Goal: Information Seeking & Learning: Learn about a topic

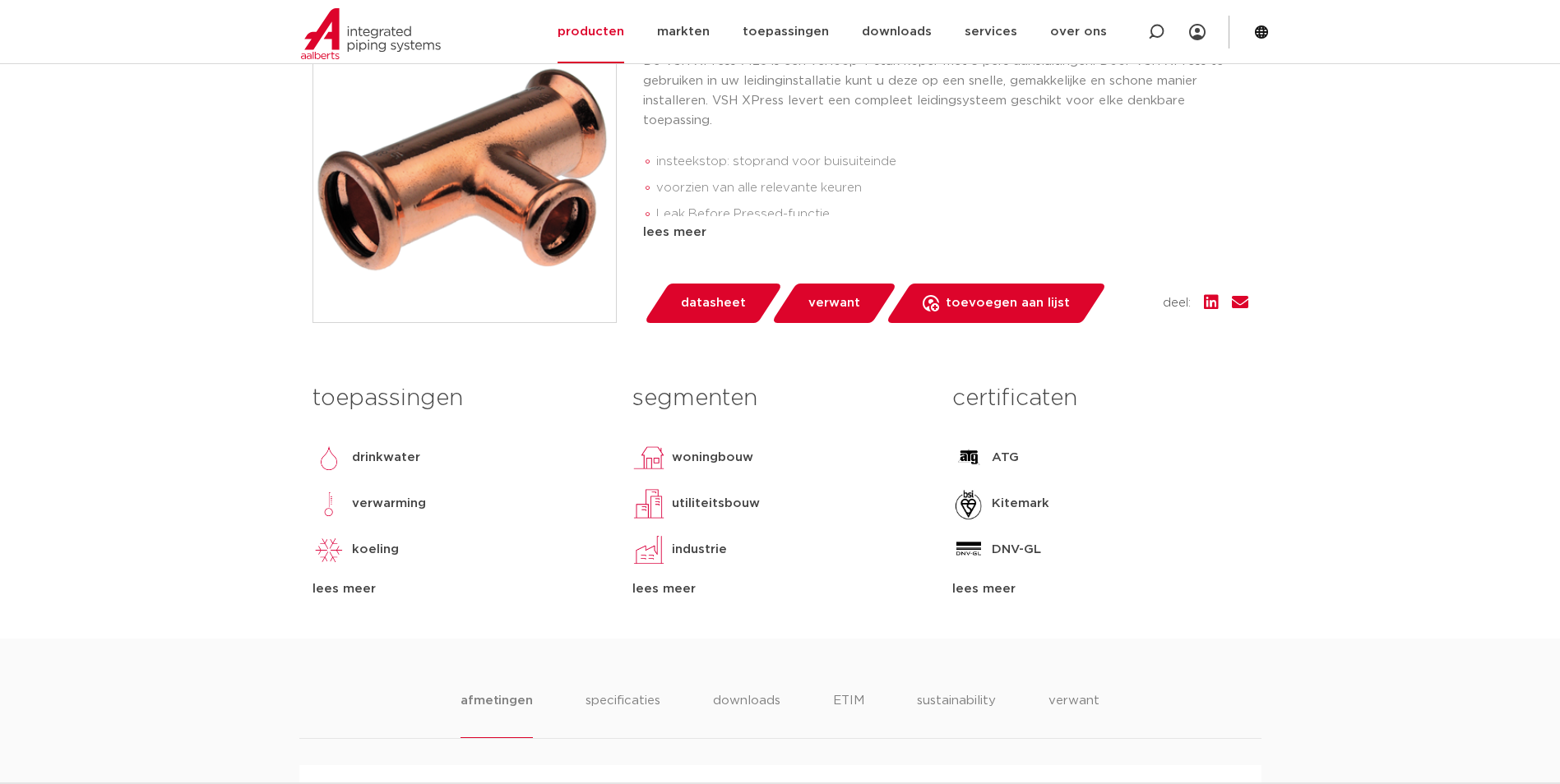
scroll to position [411, 0]
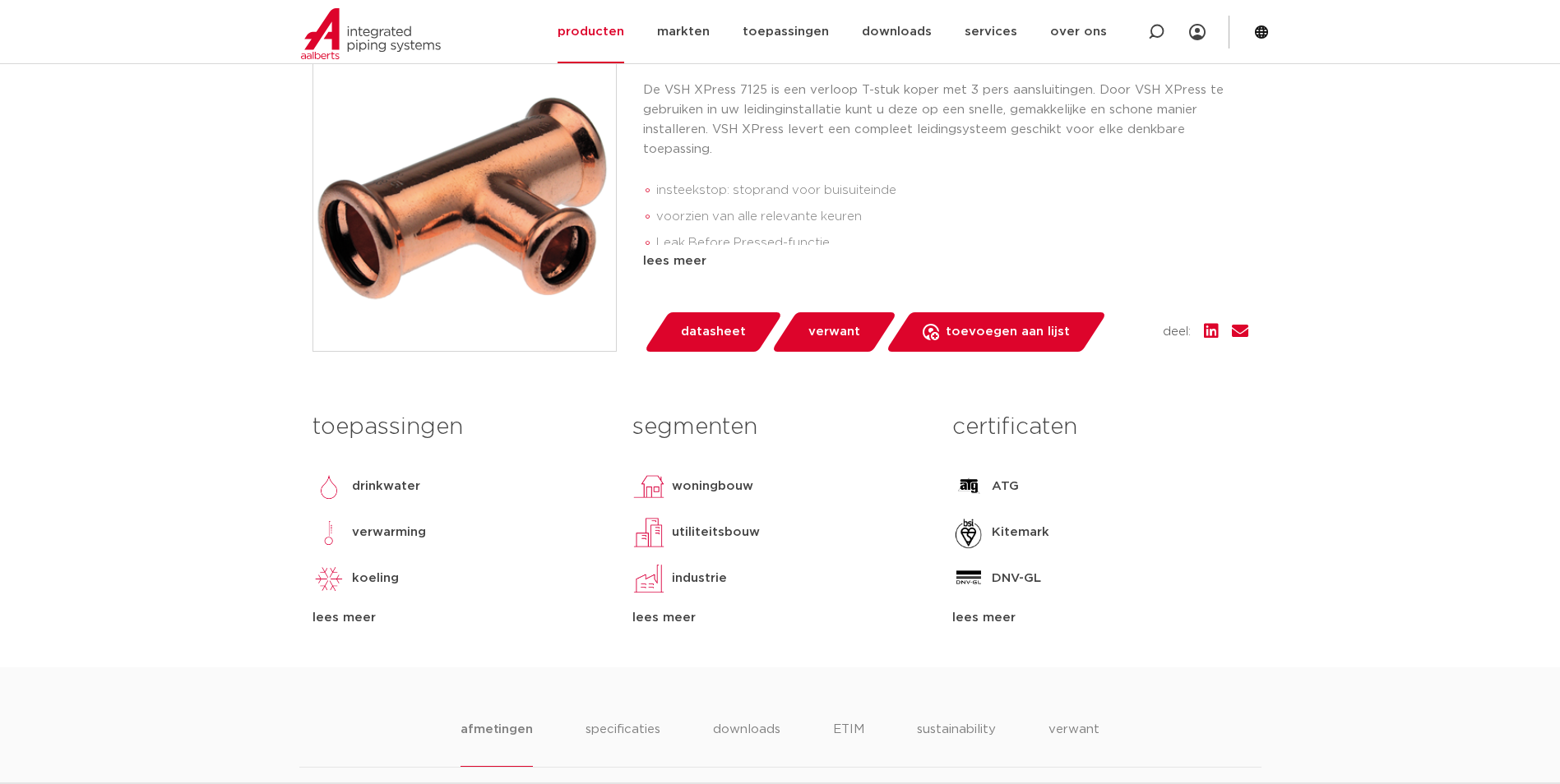
click at [670, 264] on div "lees meer" at bounding box center [945, 261] width 605 height 20
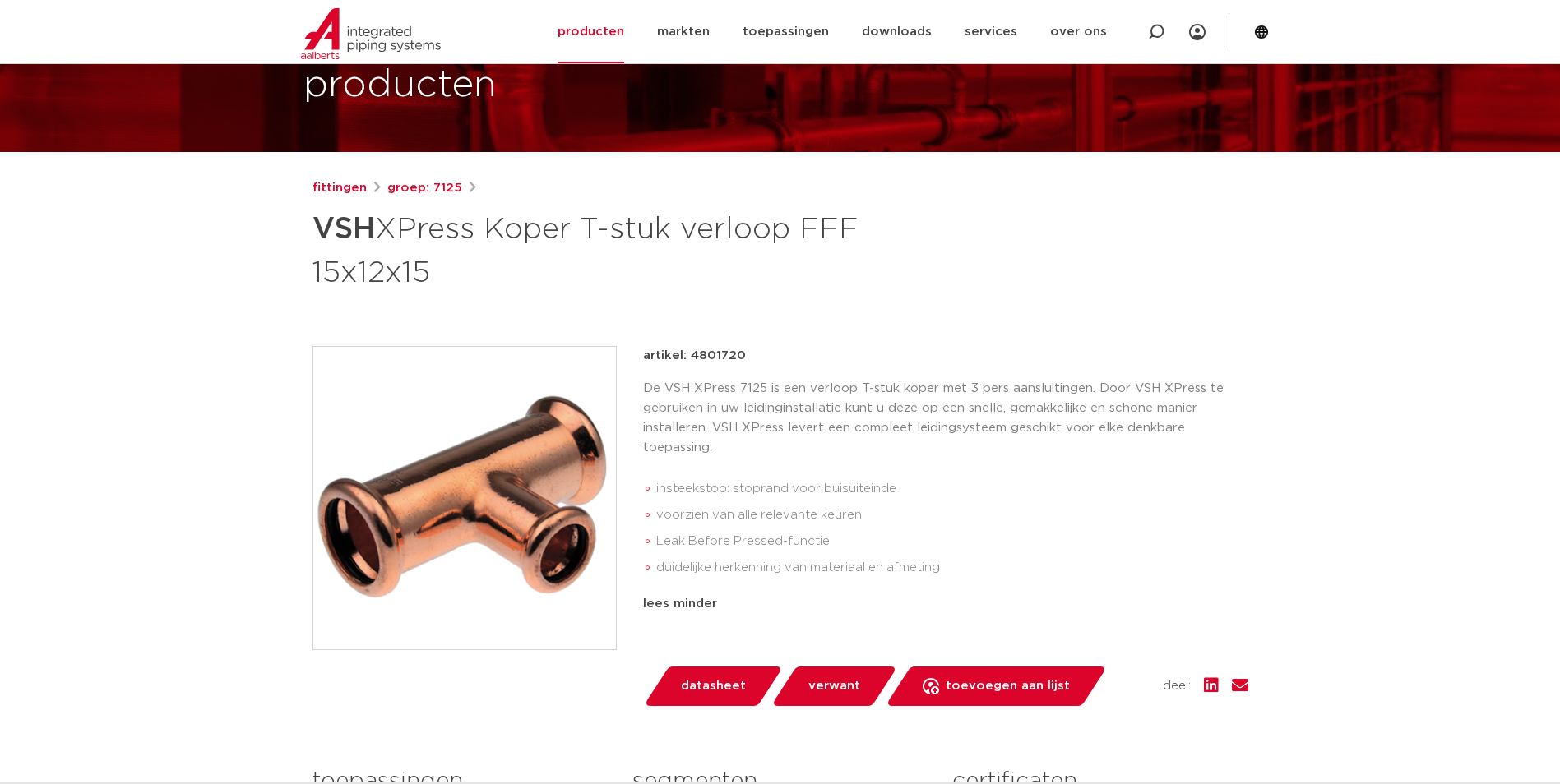
scroll to position [82, 0]
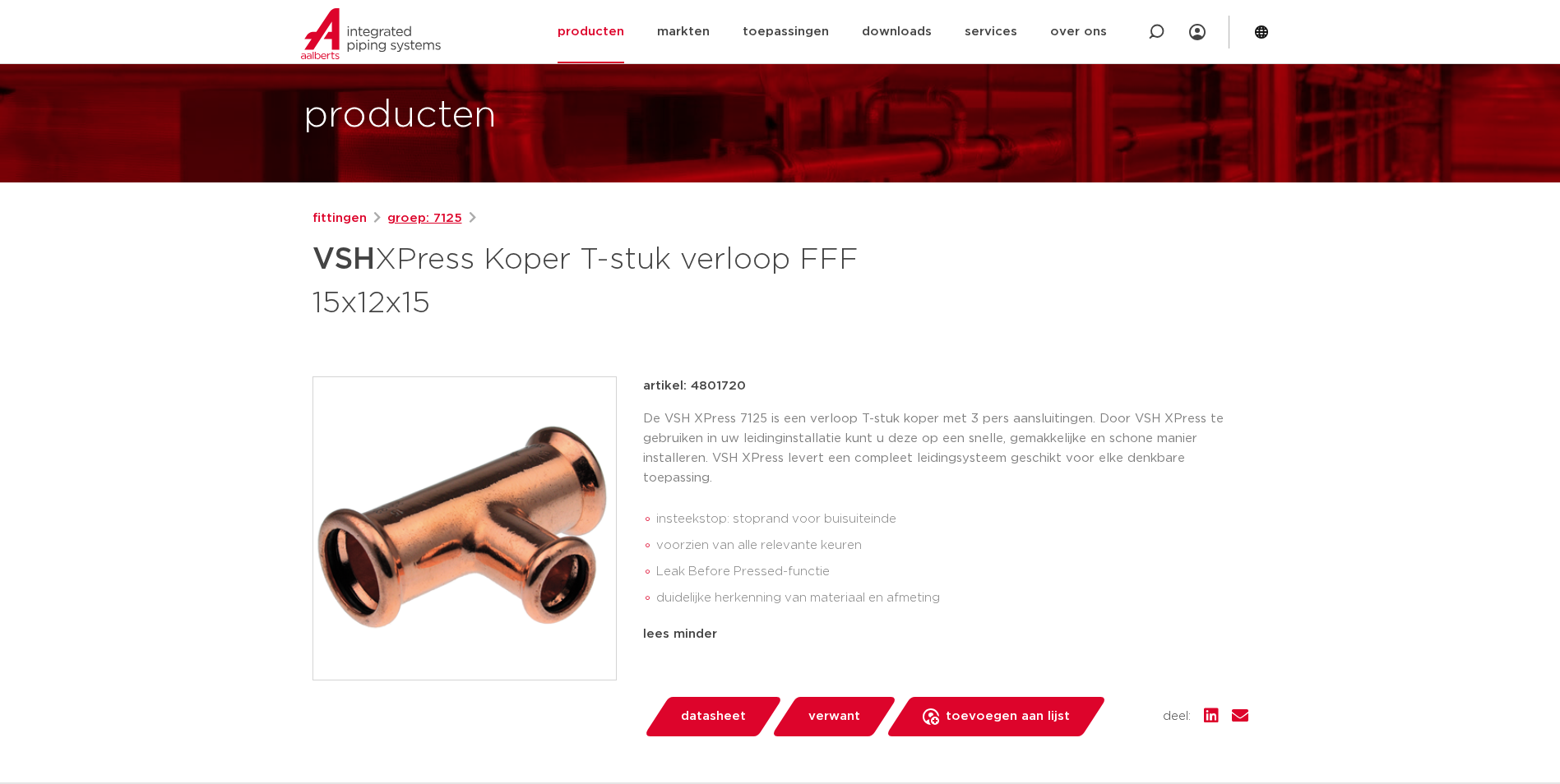
click at [427, 219] on link "groep: 7125" at bounding box center [425, 218] width 75 height 20
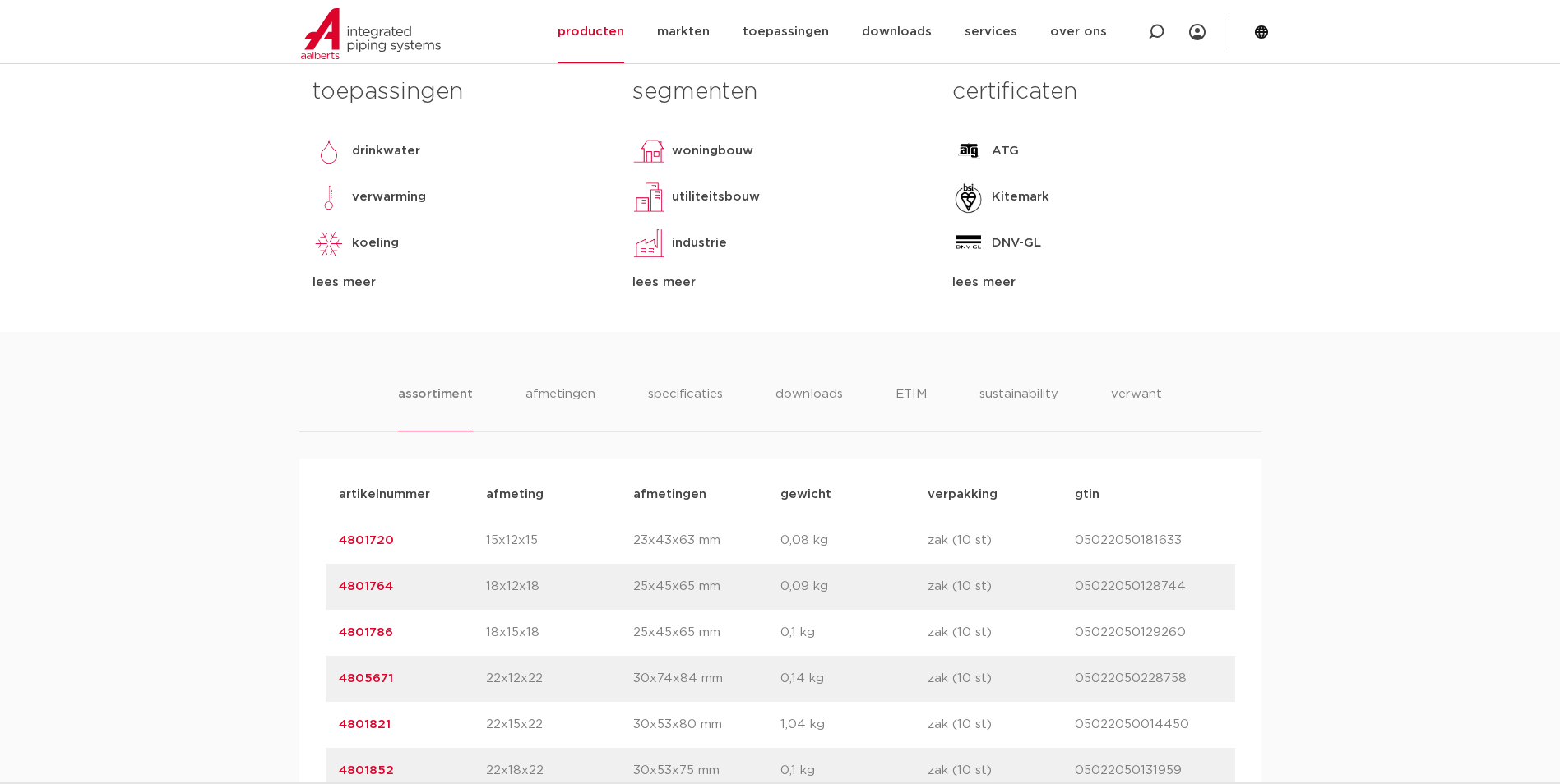
scroll to position [739, 0]
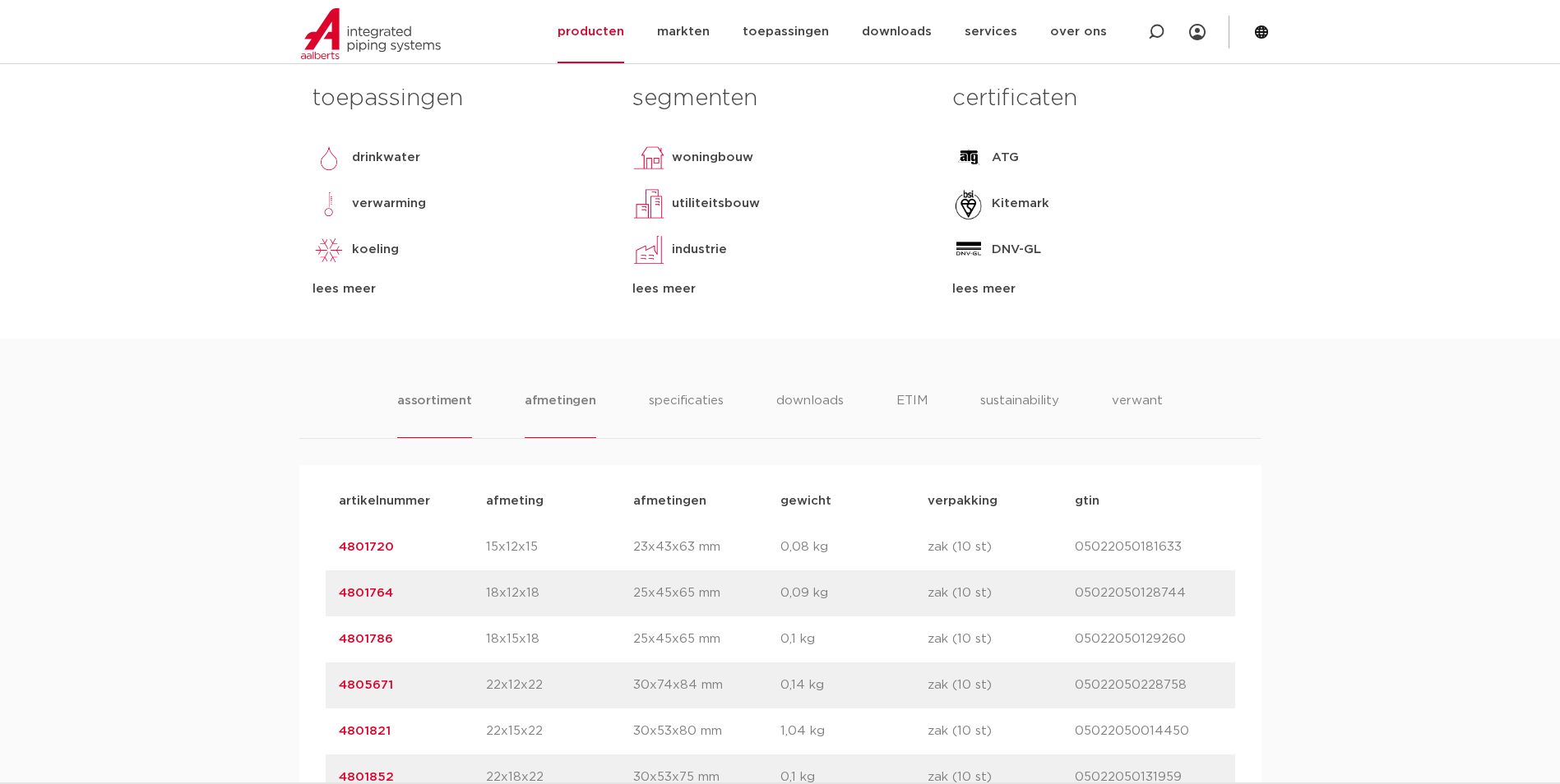
click at [553, 404] on li "afmetingen" at bounding box center [561, 415] width 72 height 47
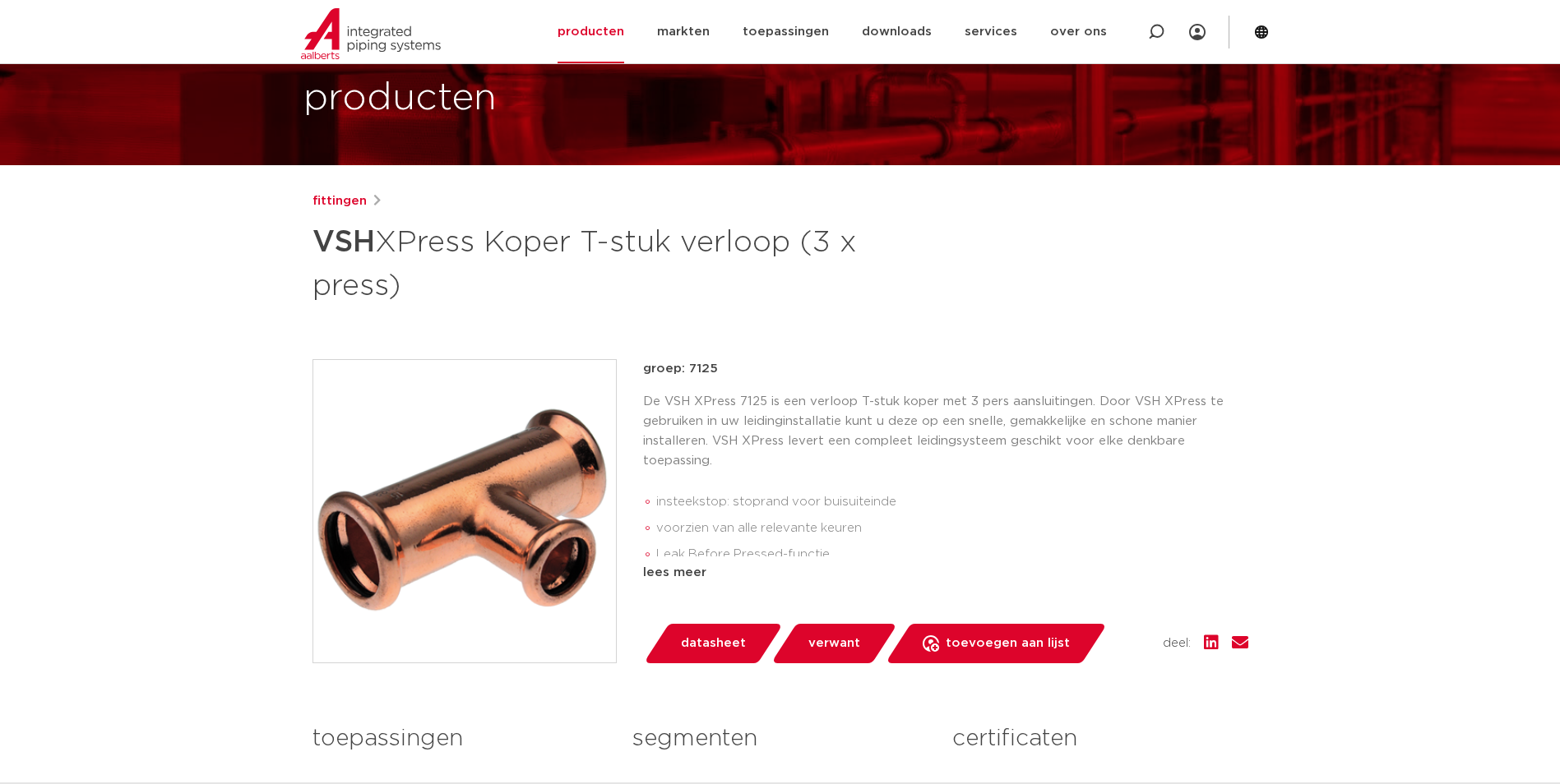
scroll to position [82, 0]
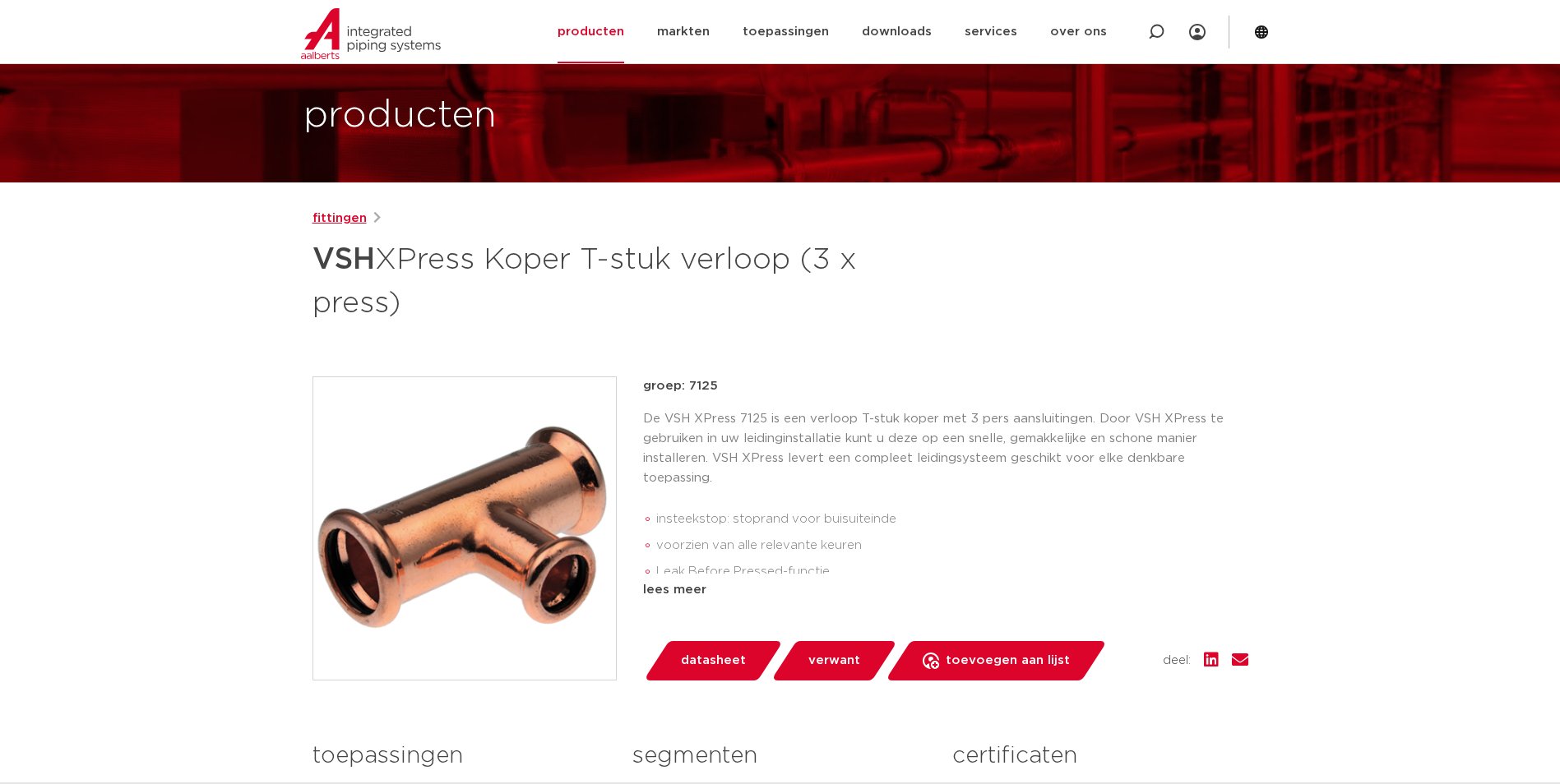
click at [352, 220] on link "fittingen" at bounding box center [340, 218] width 54 height 20
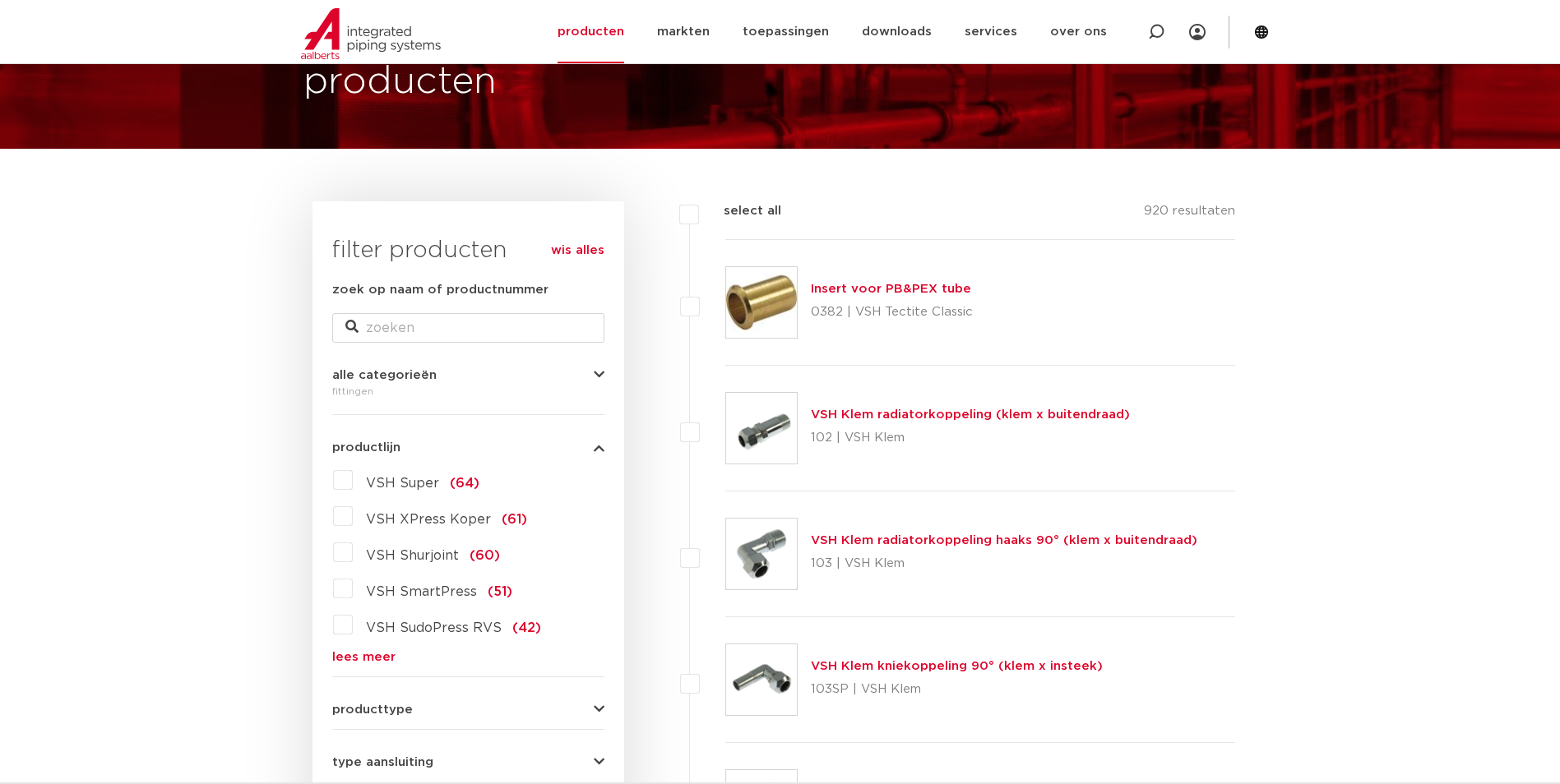
click at [353, 512] on label "VSH XPress Koper (61)" at bounding box center [440, 516] width 175 height 26
click at [0, 0] on input "VSH XPress Koper (61)" at bounding box center [0, 0] width 0 height 0
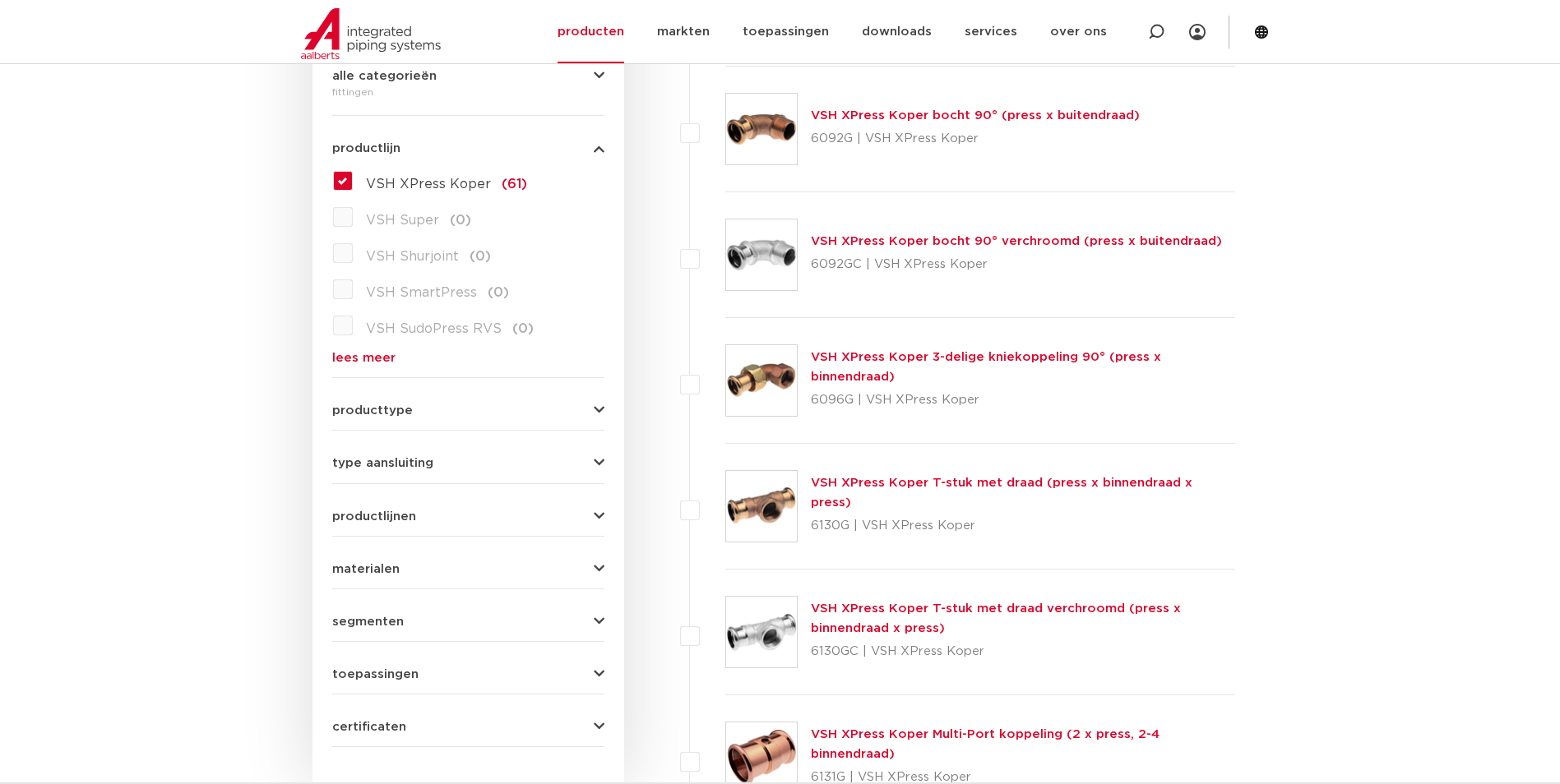
scroll to position [444, 0]
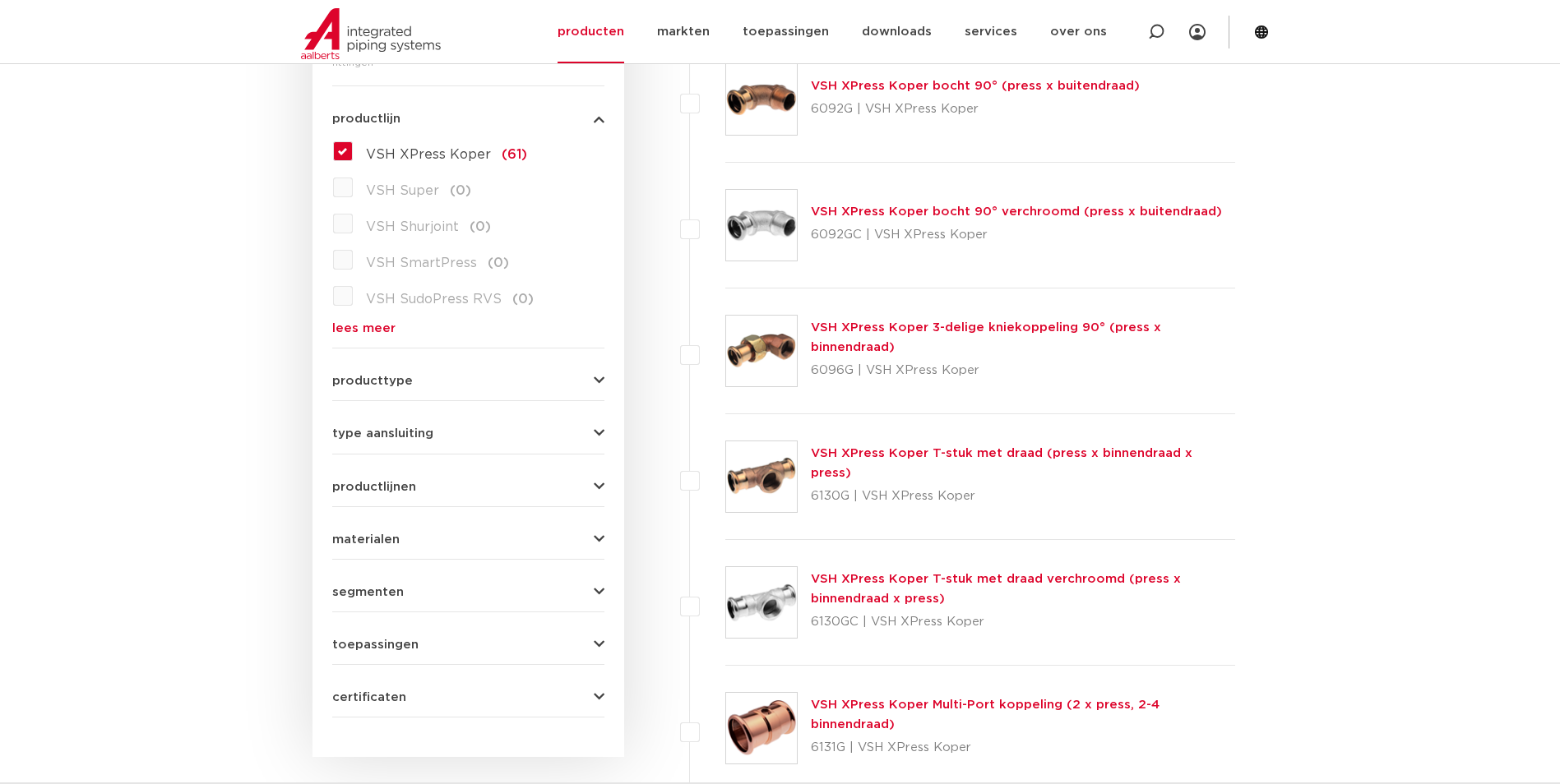
click at [437, 388] on form "zoek op naam of productnummer alle categorieën fittingen fittingen afsluiters b…" at bounding box center [468, 334] width 273 height 766
click at [604, 380] on div "wis alles filter producten zoek op naam of productnummer alle categorieën fitti…" at bounding box center [468, 314] width 312 height 884
click at [597, 377] on icon "button" at bounding box center [599, 381] width 10 height 12
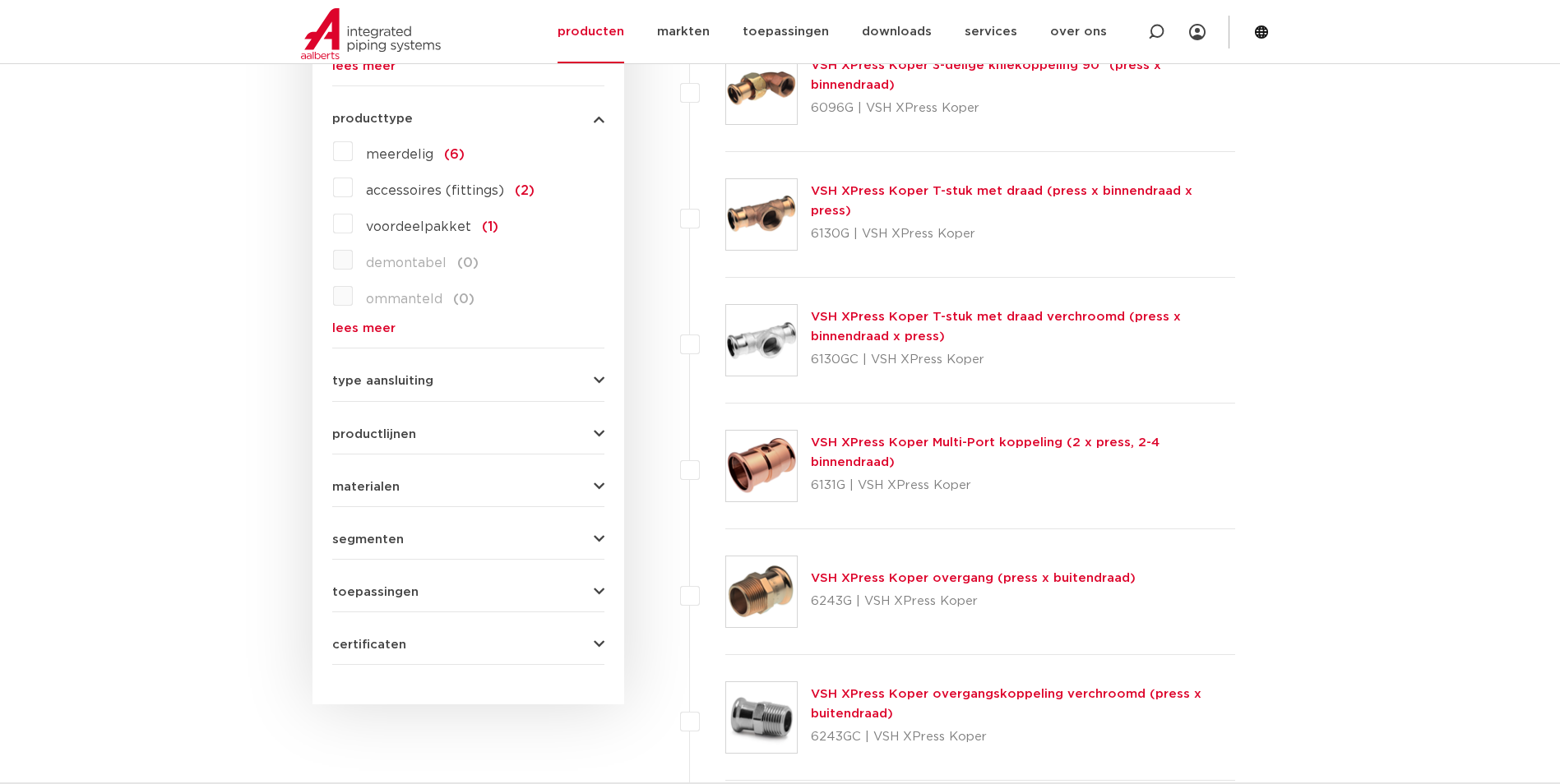
scroll to position [856, 0]
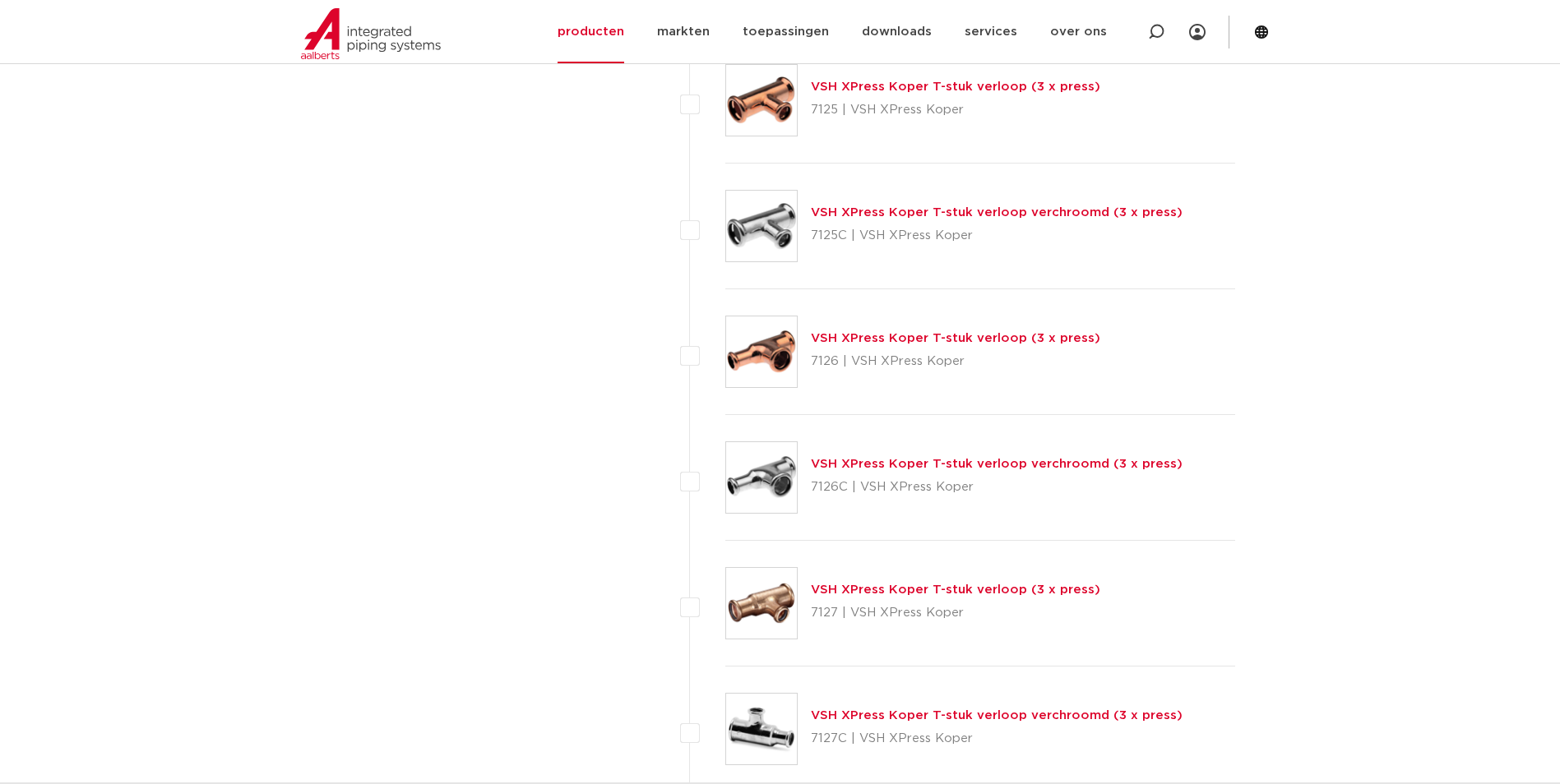
scroll to position [4848, 0]
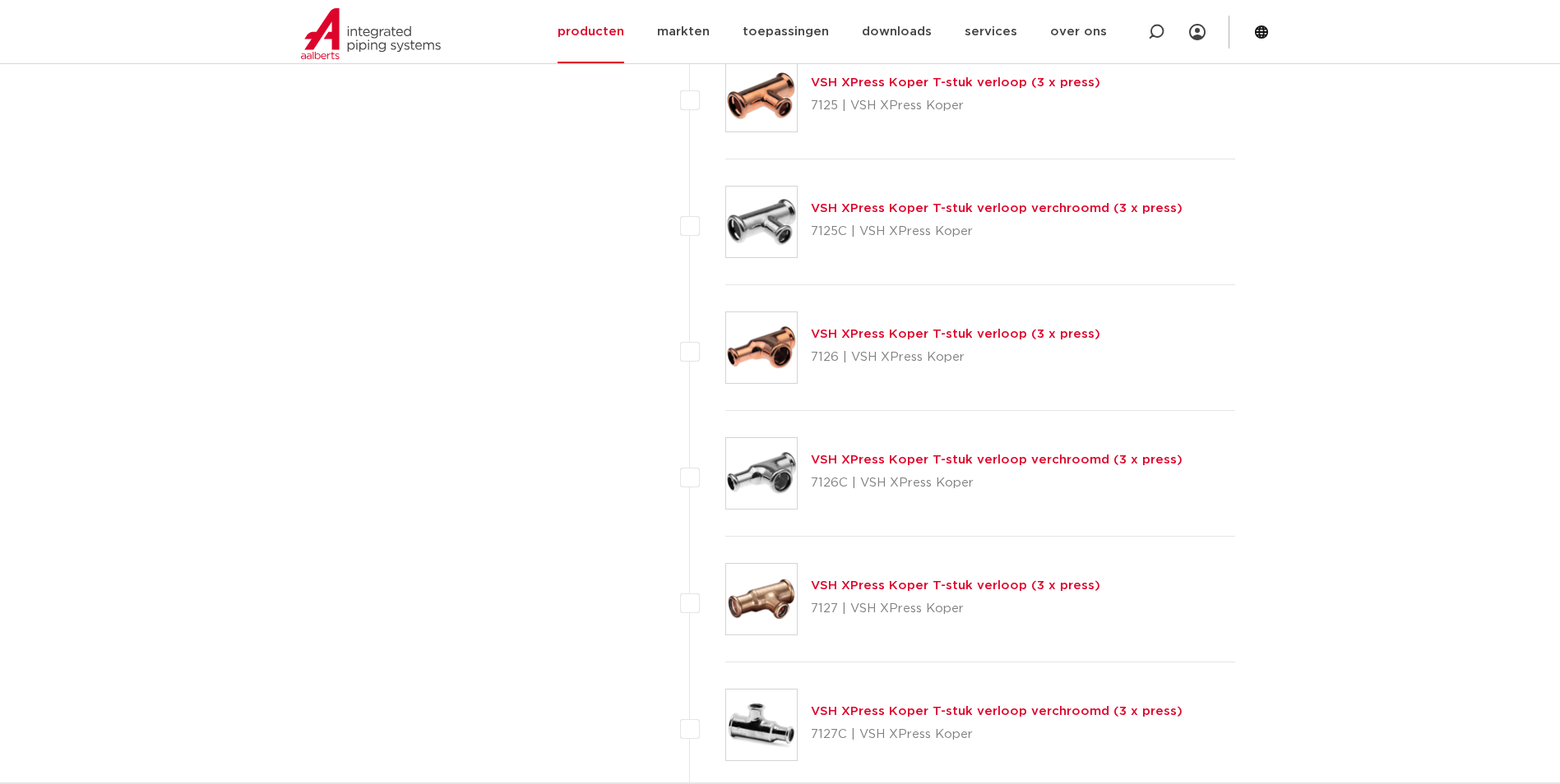
click at [938, 328] on link "VSH XPress Koper T-stuk verloop (3 x press)" at bounding box center [955, 334] width 289 height 12
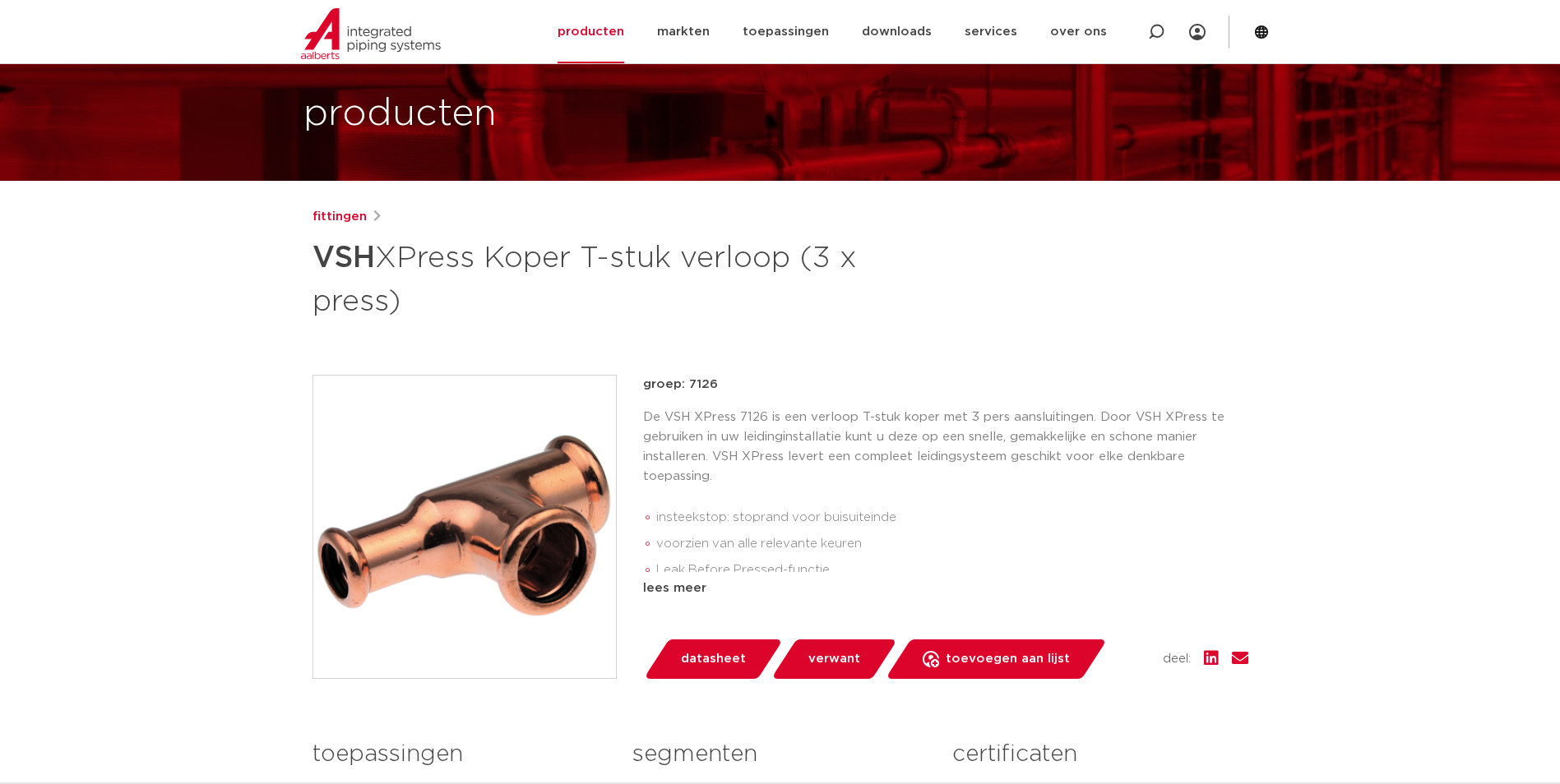
scroll to position [82, 0]
